Goal: Information Seeking & Learning: Compare options

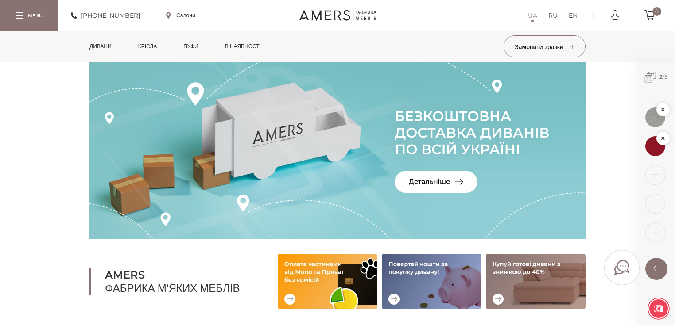
click at [105, 48] on link "Дивани" at bounding box center [100, 46] width 35 height 31
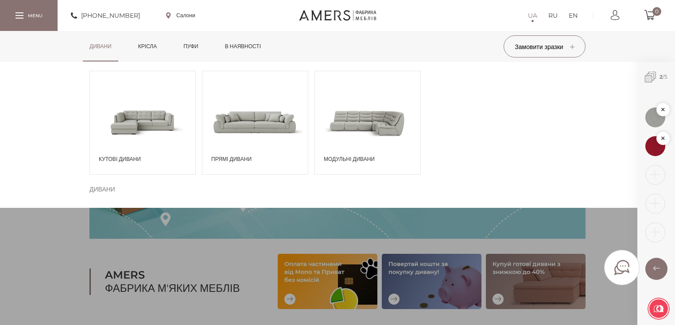
click at [114, 161] on span "Кутові дивани" at bounding box center [145, 159] width 92 height 8
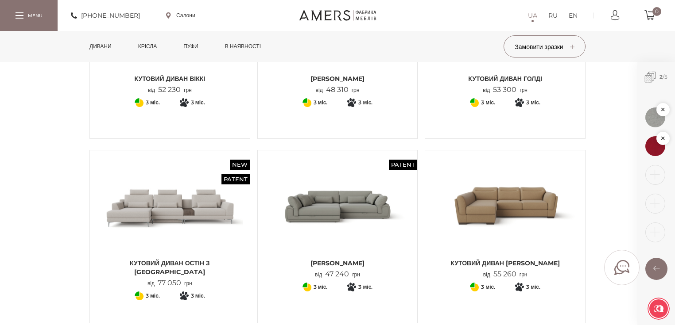
scroll to position [248, 0]
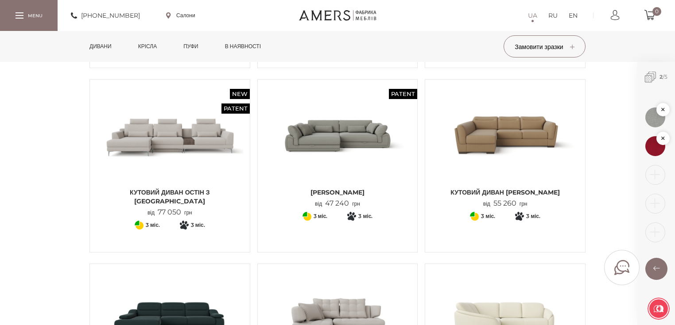
click at [377, 190] on span "Кутовий Диван ДЖЕММА" at bounding box center [337, 192] width 147 height 9
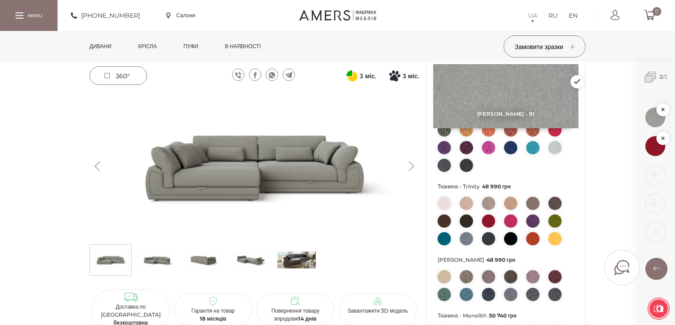
scroll to position [142, 0]
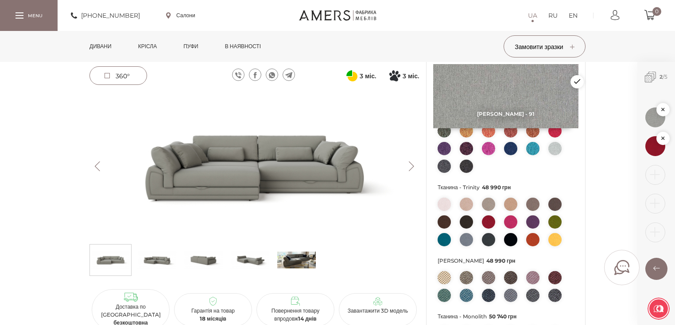
click at [115, 51] on link "Дивани" at bounding box center [100, 46] width 35 height 31
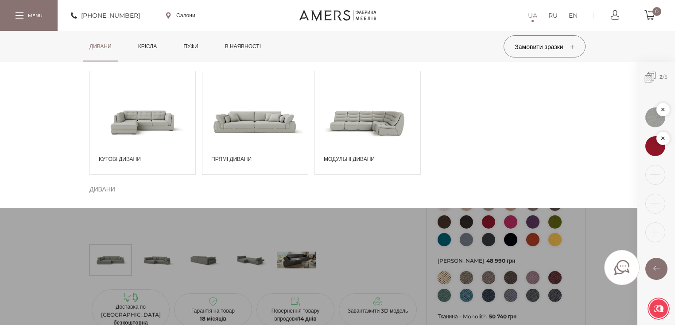
click at [163, 48] on link "Крісла" at bounding box center [147, 46] width 32 height 31
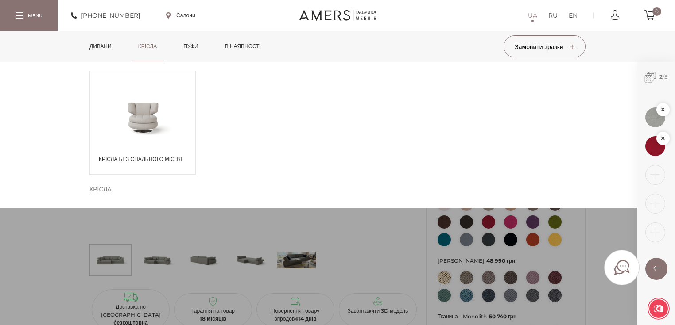
click at [162, 50] on link "Крісла" at bounding box center [147, 46] width 32 height 31
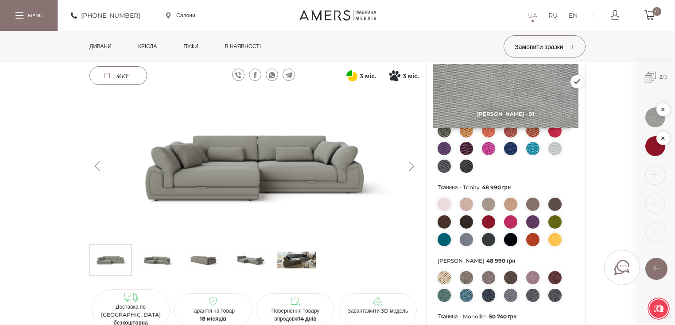
click at [147, 52] on link "Крісла" at bounding box center [147, 46] width 32 height 31
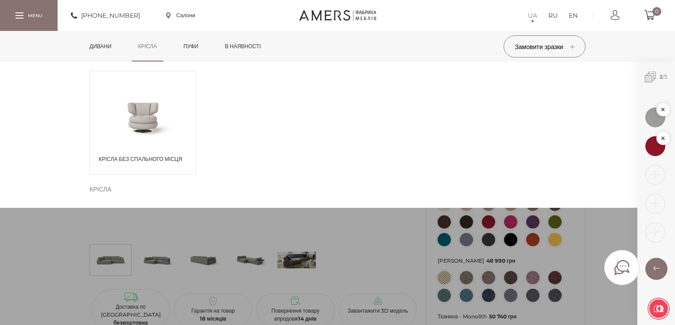
click at [133, 153] on div "Крісла без спального місця" at bounding box center [142, 123] width 106 height 104
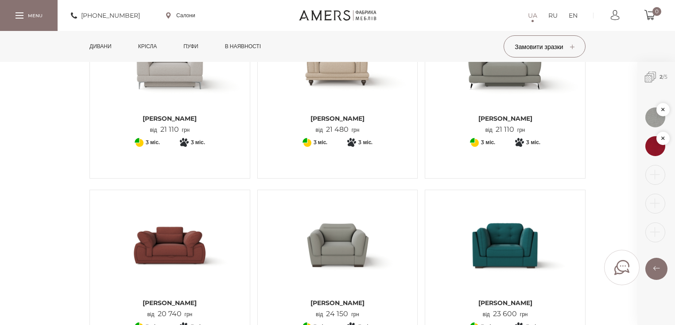
scroll to position [248, 0]
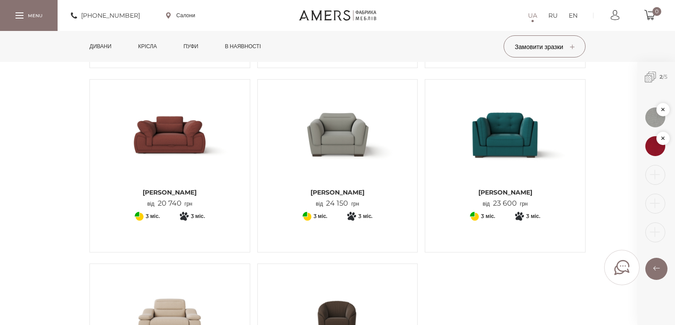
click at [185, 193] on span "Крісло ДЖЕММА" at bounding box center [169, 192] width 147 height 9
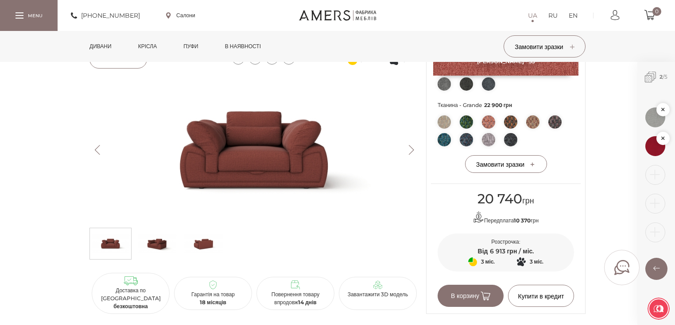
scroll to position [425, 0]
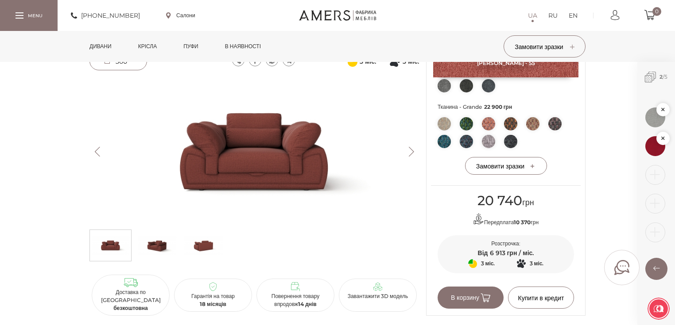
click at [200, 44] on link "Пуфи" at bounding box center [191, 46] width 28 height 31
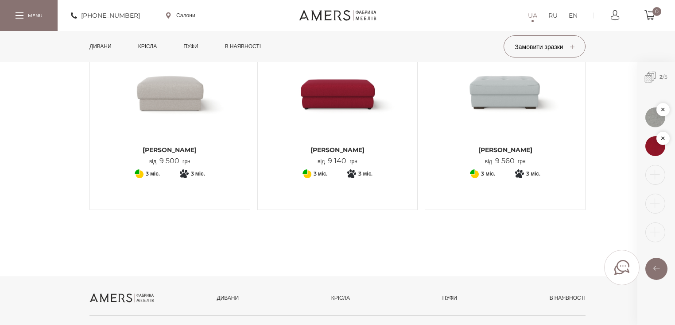
scroll to position [106, 0]
click at [322, 147] on span "[PERSON_NAME]" at bounding box center [337, 149] width 147 height 9
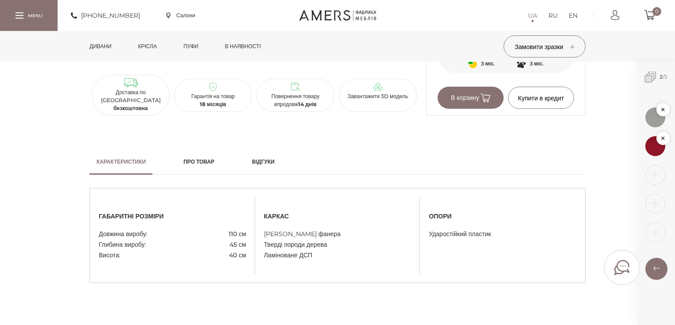
scroll to position [637, 0]
